Goal: Task Accomplishment & Management: Manage account settings

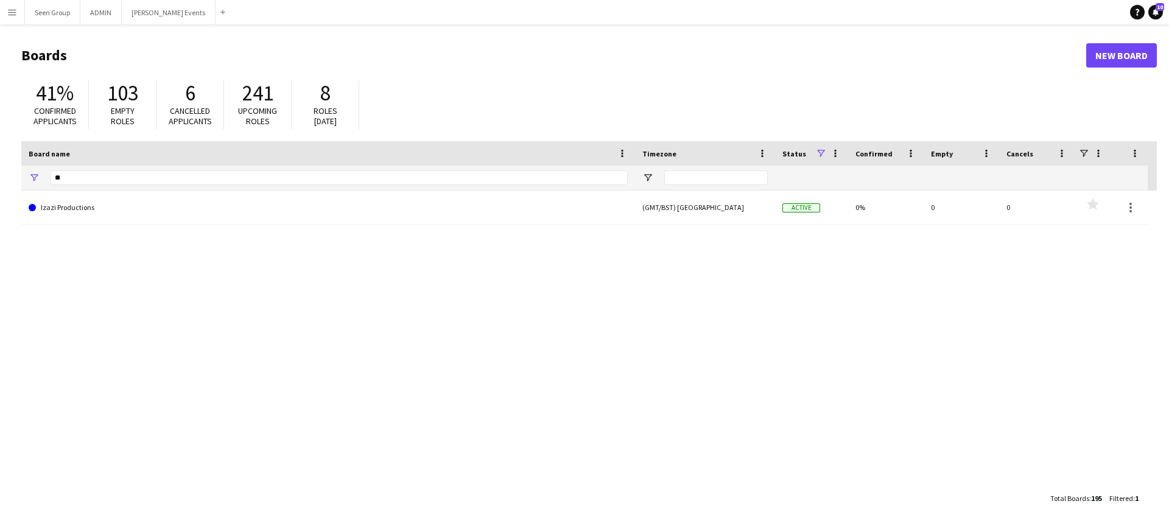
click at [4, 15] on button "Menu" at bounding box center [12, 12] width 24 height 24
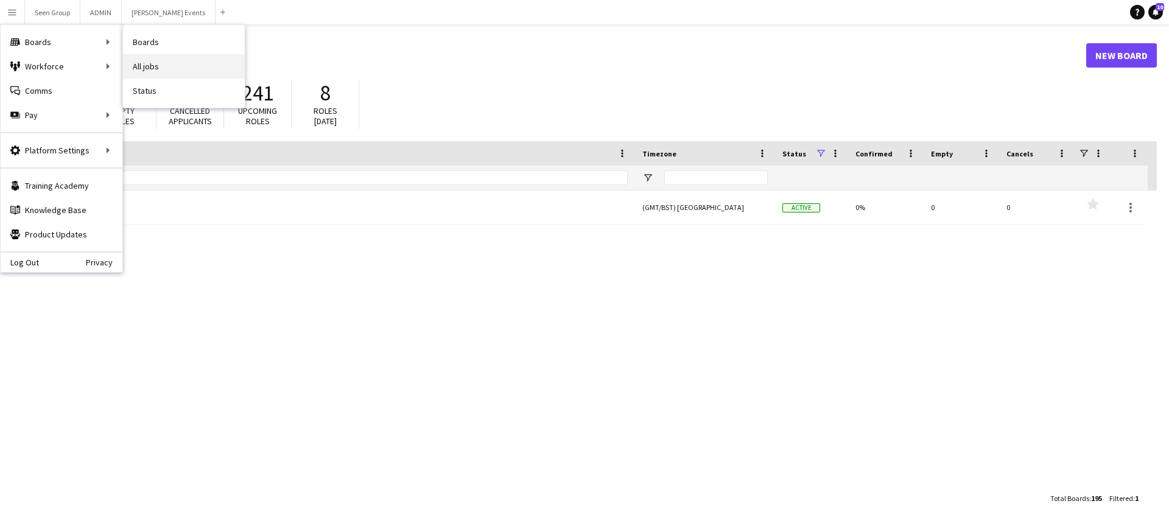
click at [168, 69] on link "All jobs" at bounding box center [184, 66] width 122 height 24
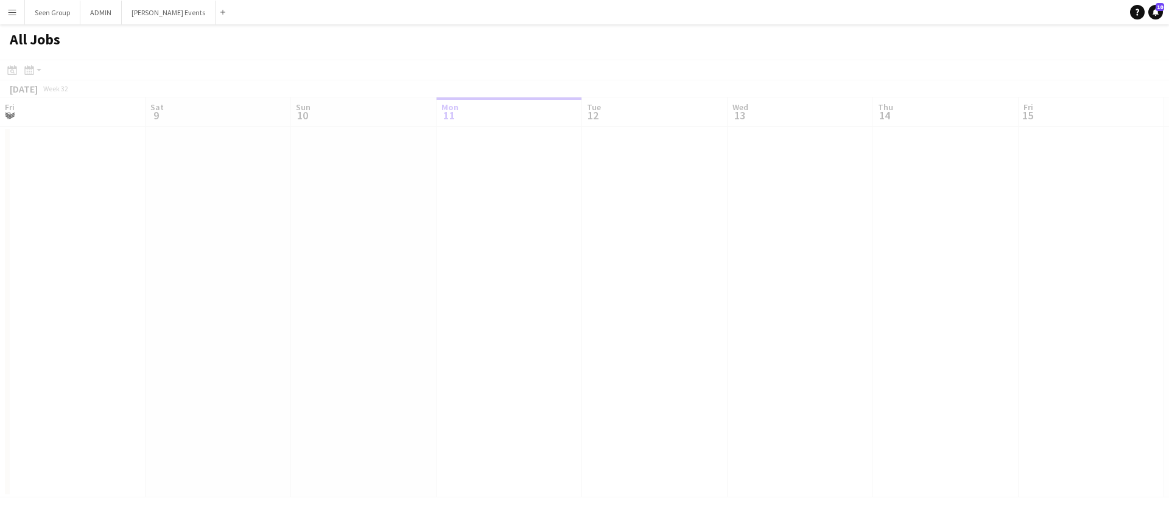
scroll to position [0, 291]
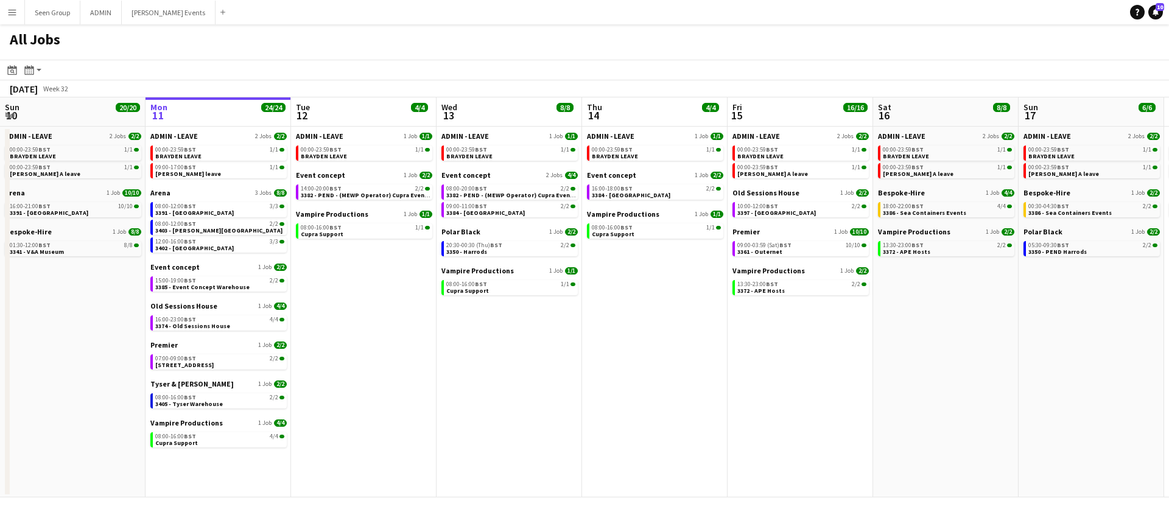
click at [11, 9] on app-icon "Menu" at bounding box center [12, 12] width 10 height 10
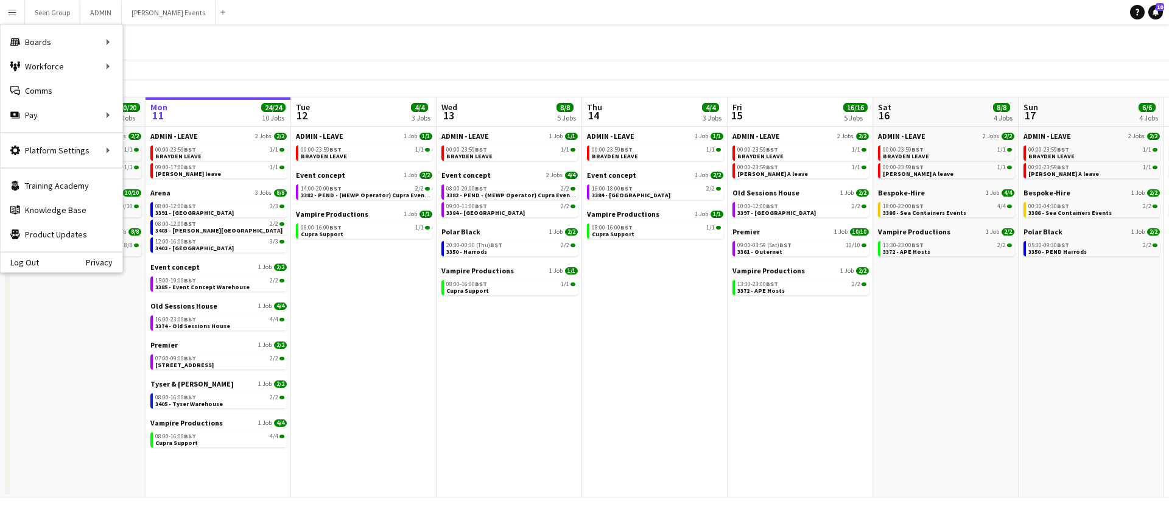
click at [417, 339] on app-date-cell "ADMIN - LEAVE 1 Job 1/1 00:00-23:59 BST 1/1 BRAYDEN LEAVE Event concept 1 Job 2…" at bounding box center [364, 312] width 146 height 371
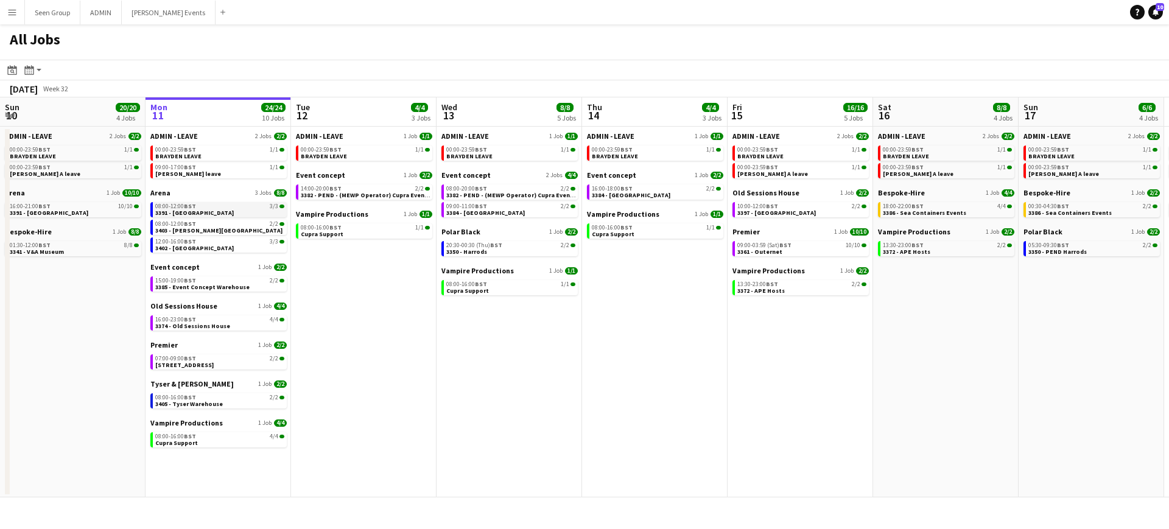
click at [210, 209] on link "08:00-12:00 BST 3/3 3391 - London Tri" at bounding box center [219, 209] width 129 height 14
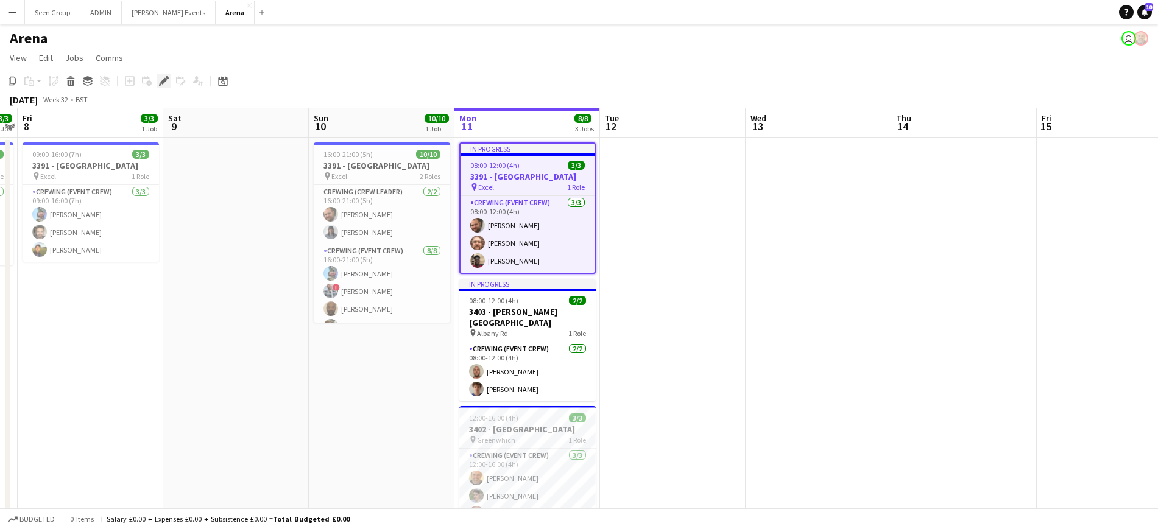
click at [162, 79] on icon "Edit" at bounding box center [164, 81] width 10 height 10
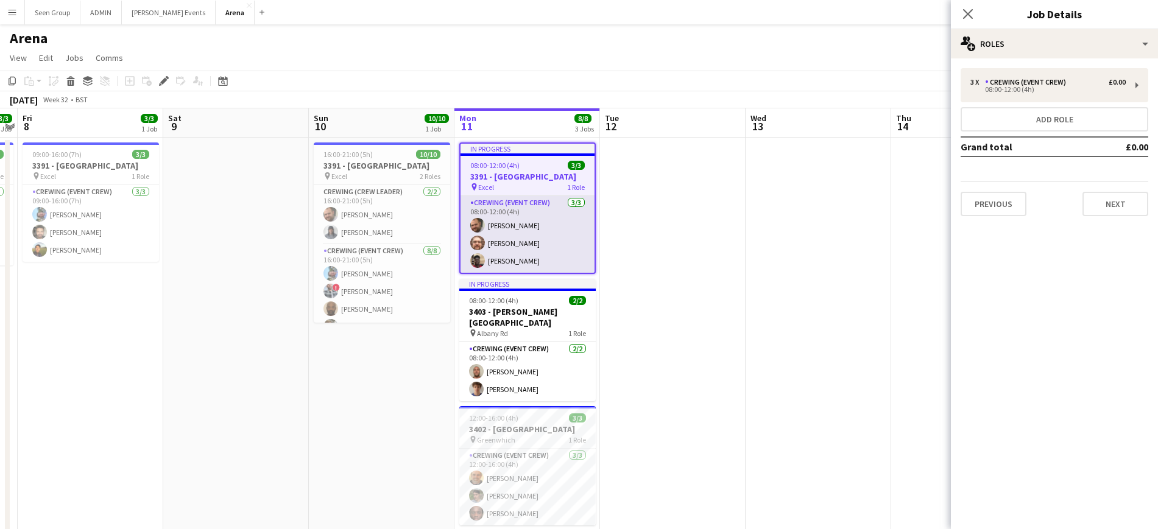
click at [483, 255] on app-card-role "Crewing (Event Crew) [DATE] 08:00-12:00 (4h) [PERSON_NAME] [PERSON_NAME] [PERSO…" at bounding box center [527, 234] width 134 height 77
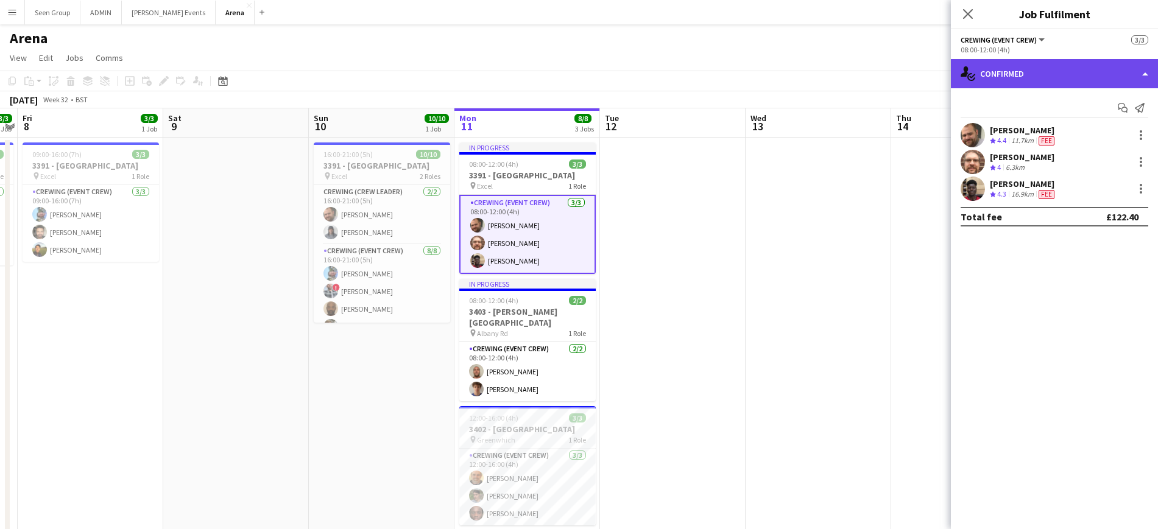
click at [1064, 79] on div "single-neutral-actions-check-2 Confirmed" at bounding box center [1054, 73] width 207 height 29
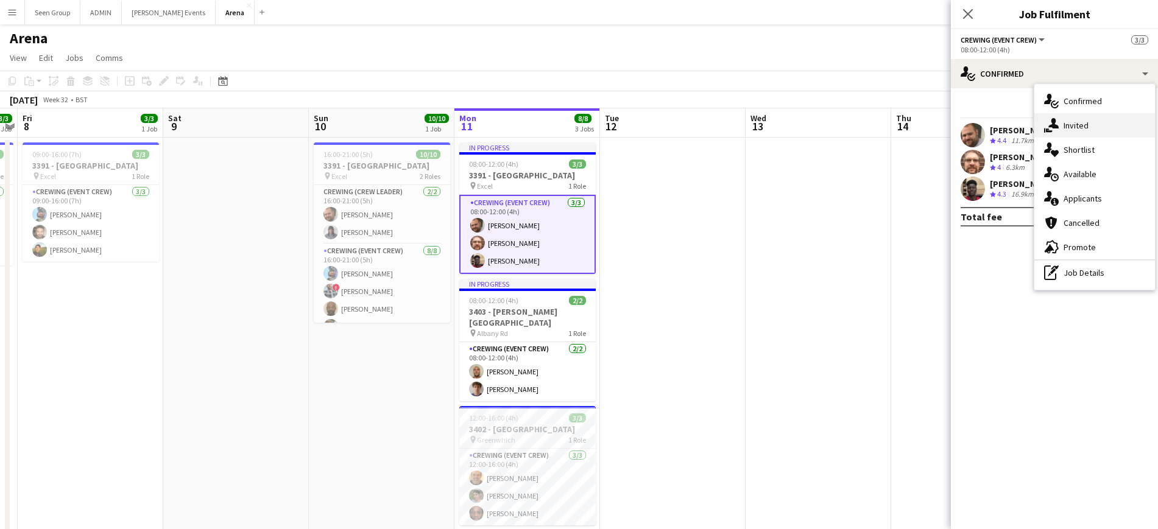
click at [1076, 125] on div "single-neutral-actions-share-1 Invited" at bounding box center [1094, 125] width 121 height 24
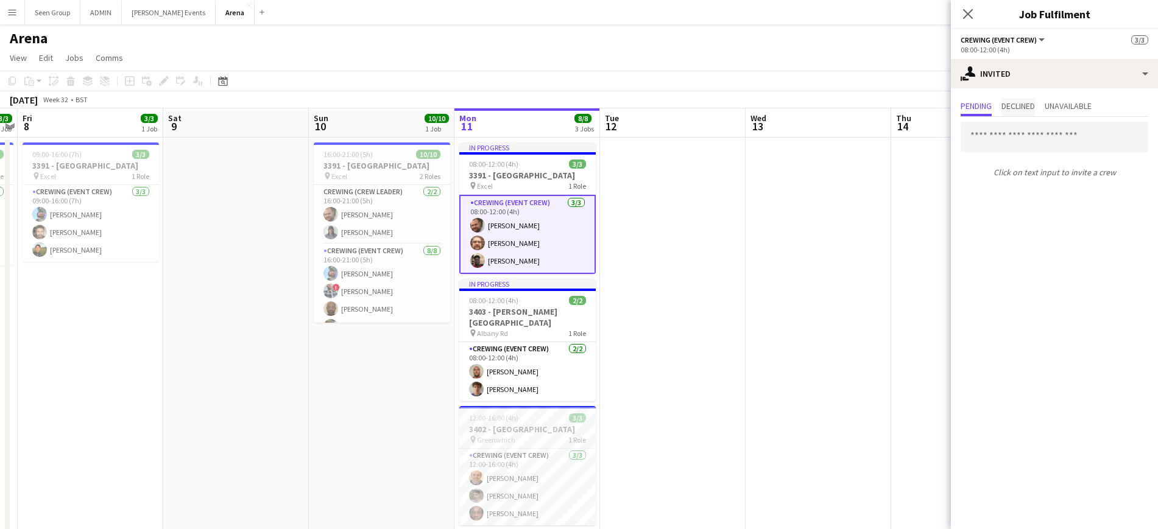
click at [1013, 103] on span "Declined" at bounding box center [1017, 106] width 33 height 9
click at [1072, 109] on span "Unavailable" at bounding box center [1067, 106] width 47 height 9
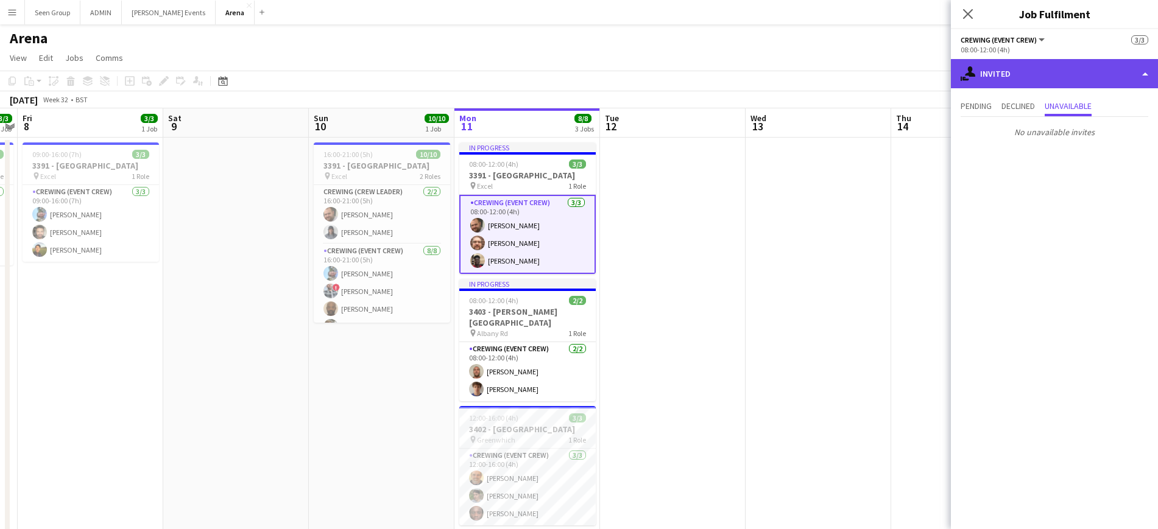
click at [1035, 82] on div "single-neutral-actions-share-1 Invited" at bounding box center [1054, 73] width 207 height 29
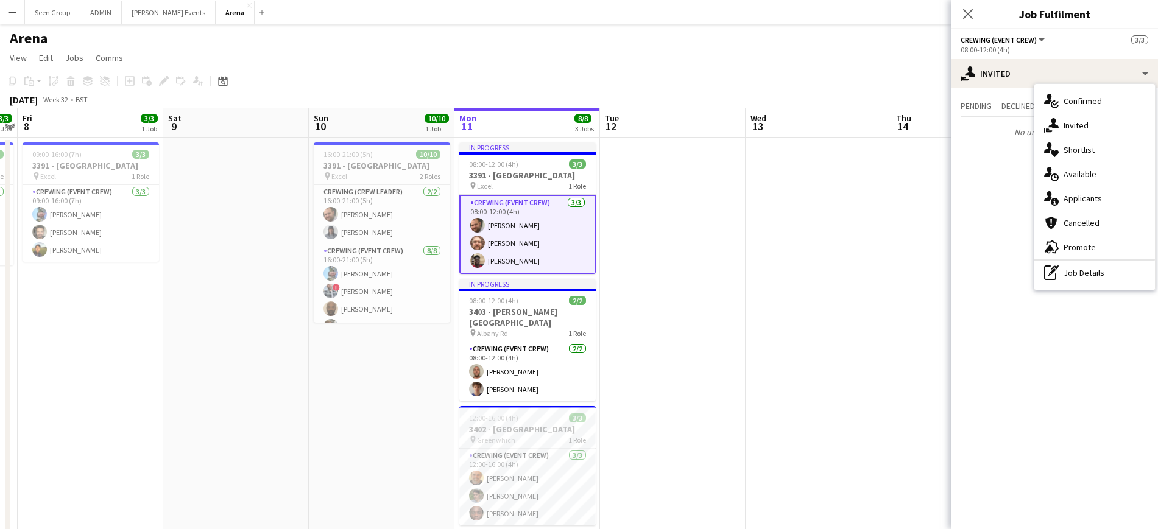
click at [912, 207] on app-date-cell at bounding box center [964, 344] width 146 height 413
